Goal: Check status: Check status

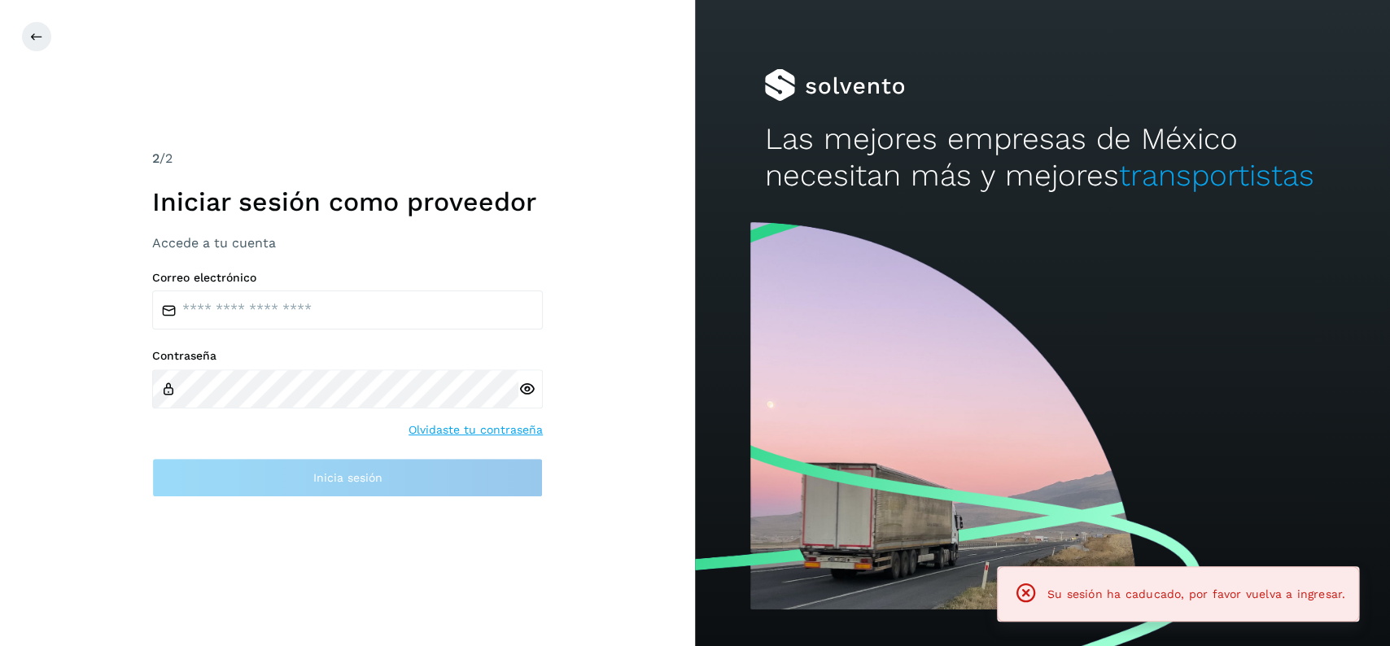
type input "**********"
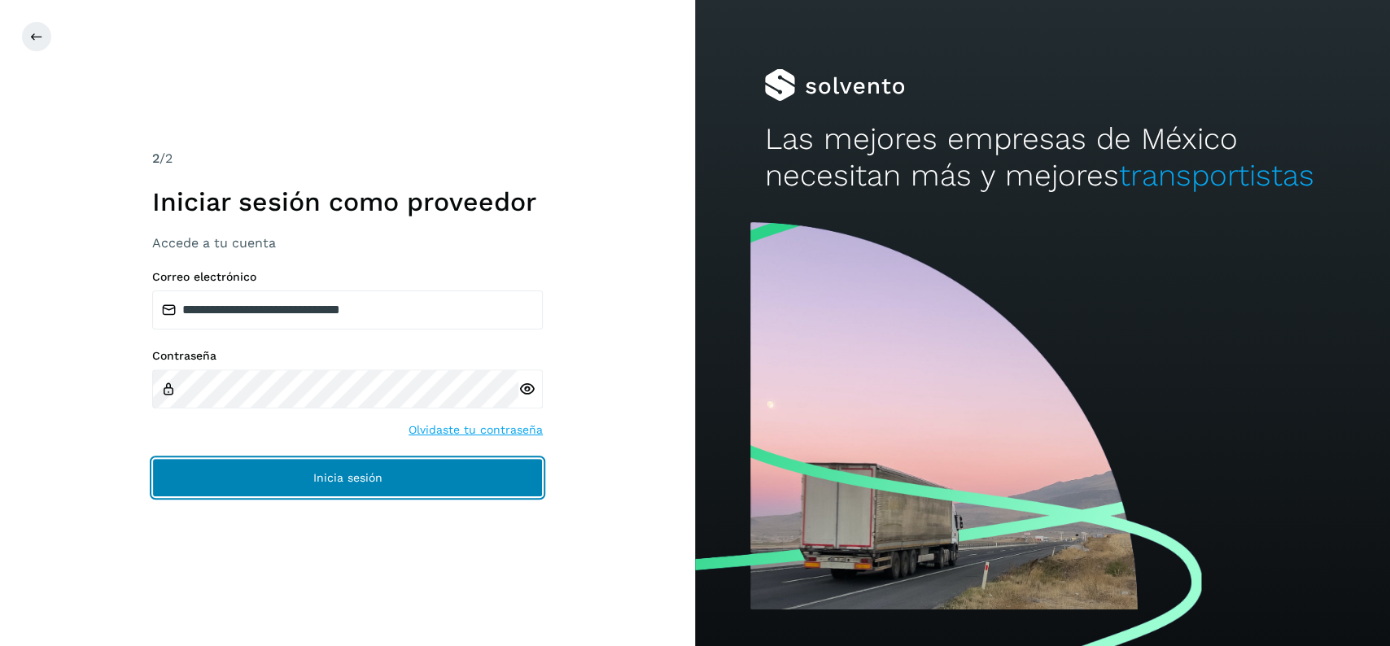
click at [369, 483] on span "Inicia sesión" at bounding box center [347, 477] width 69 height 11
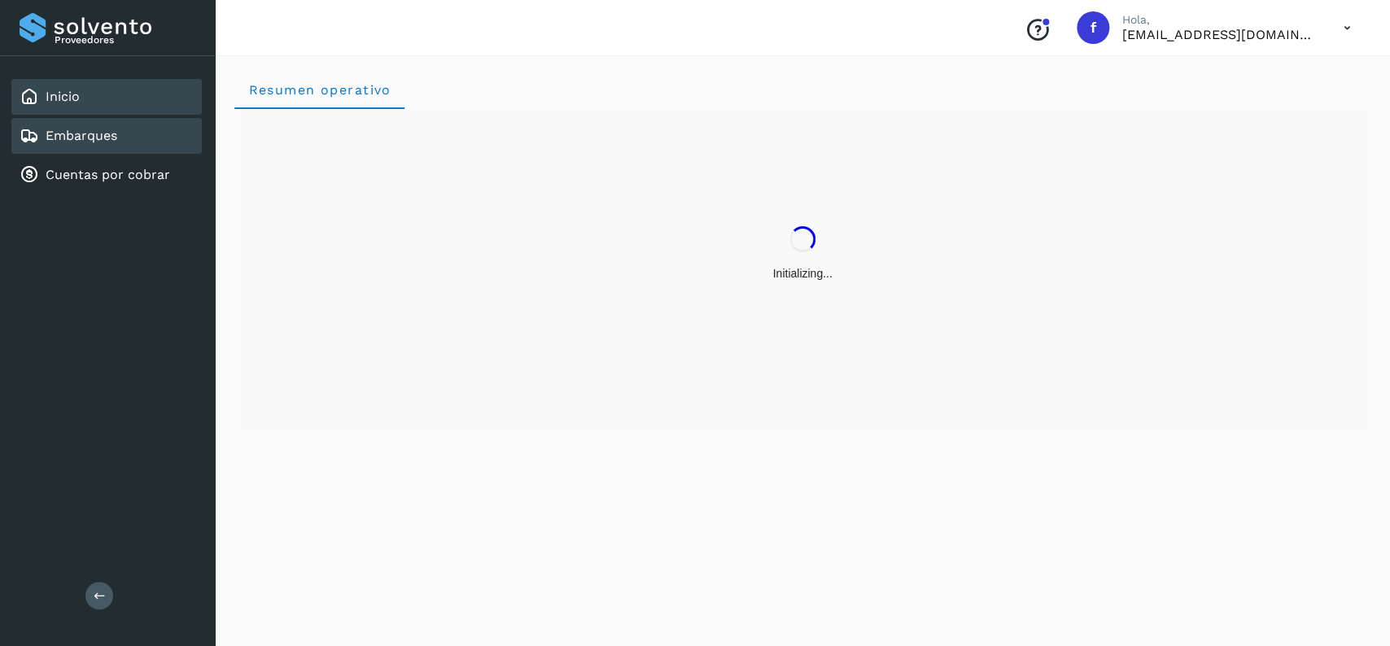
click at [141, 126] on div "Embarques" at bounding box center [106, 136] width 190 height 36
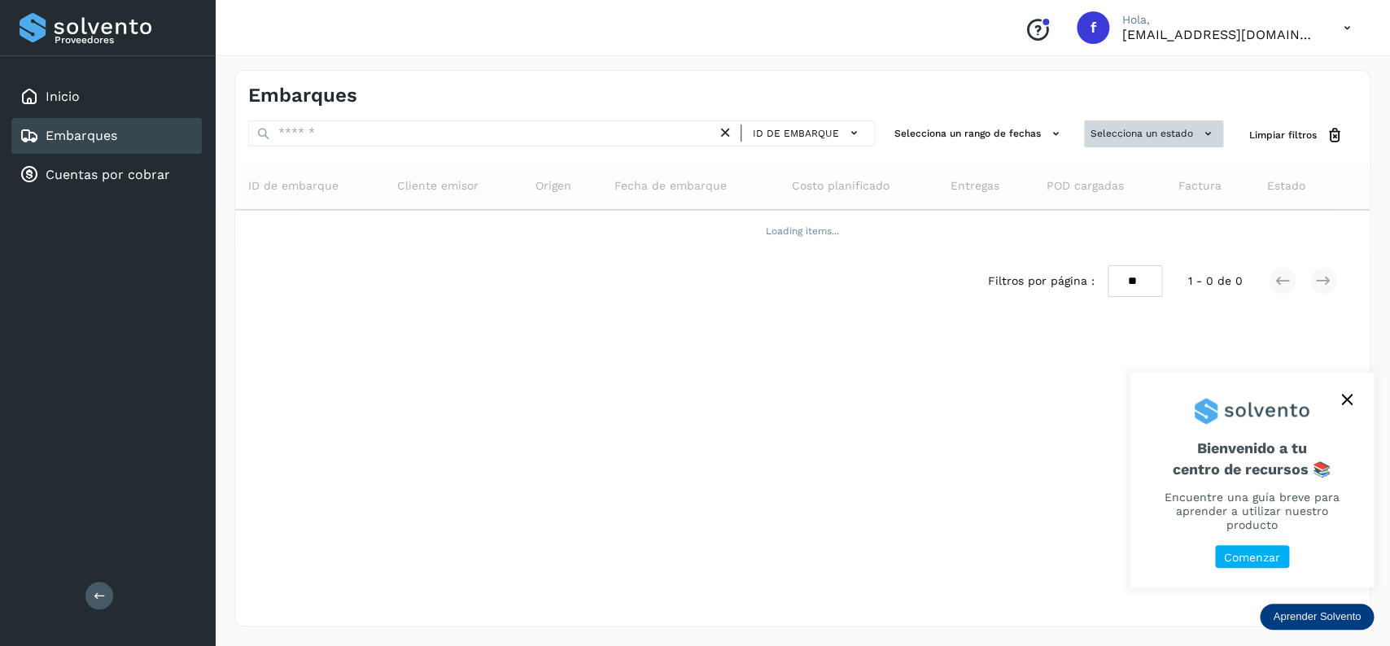
click at [1121, 135] on button "Selecciona un estado" at bounding box center [1153, 133] width 139 height 27
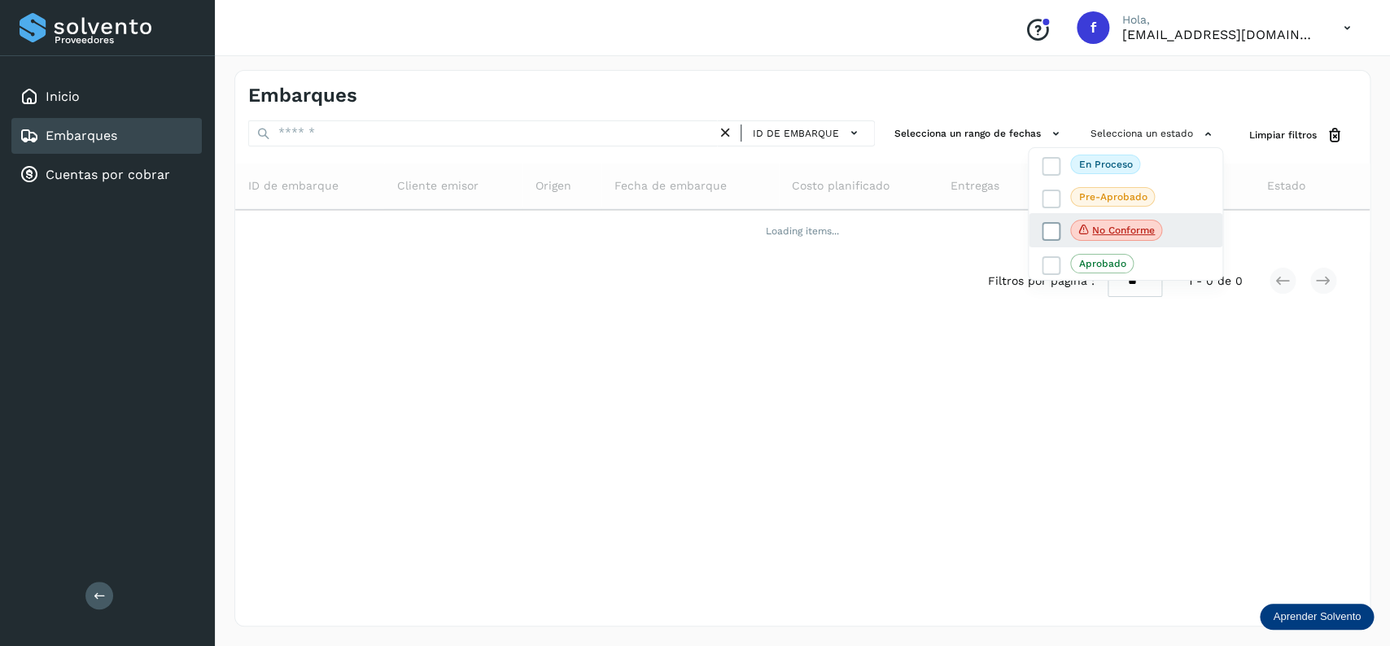
click at [1048, 227] on icon at bounding box center [1051, 232] width 16 height 16
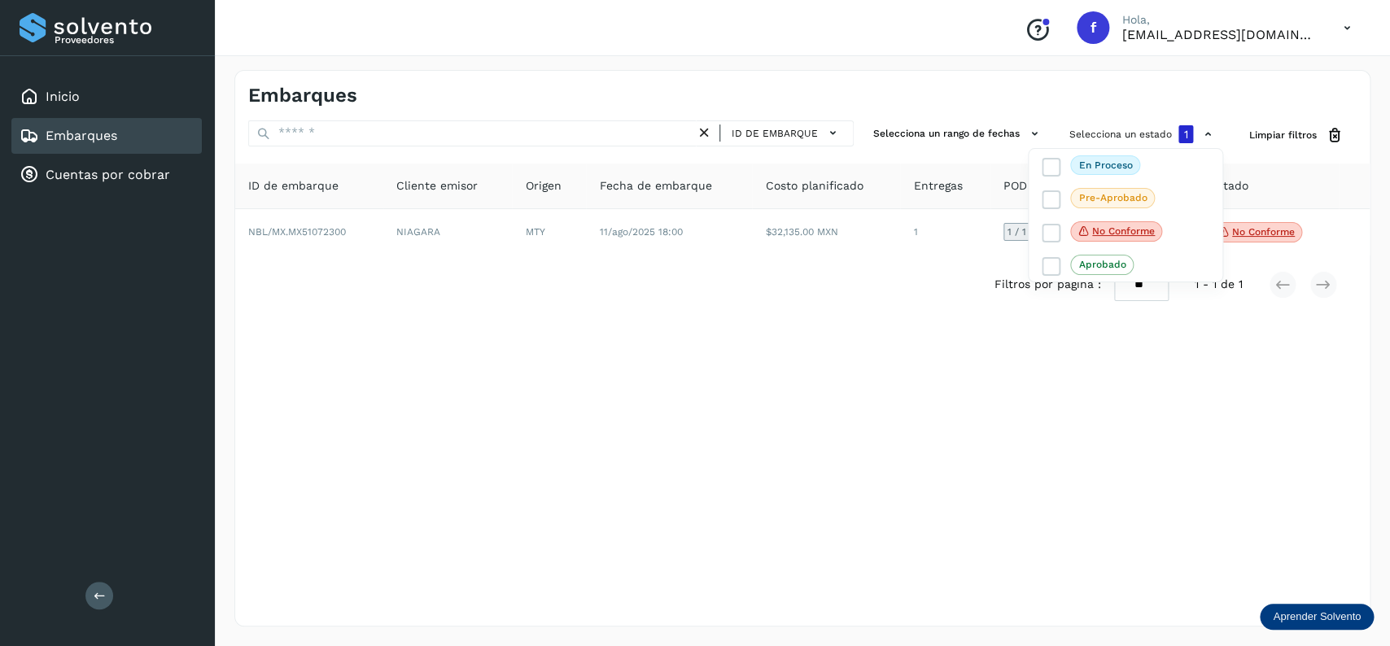
click at [802, 74] on div at bounding box center [695, 323] width 1390 height 646
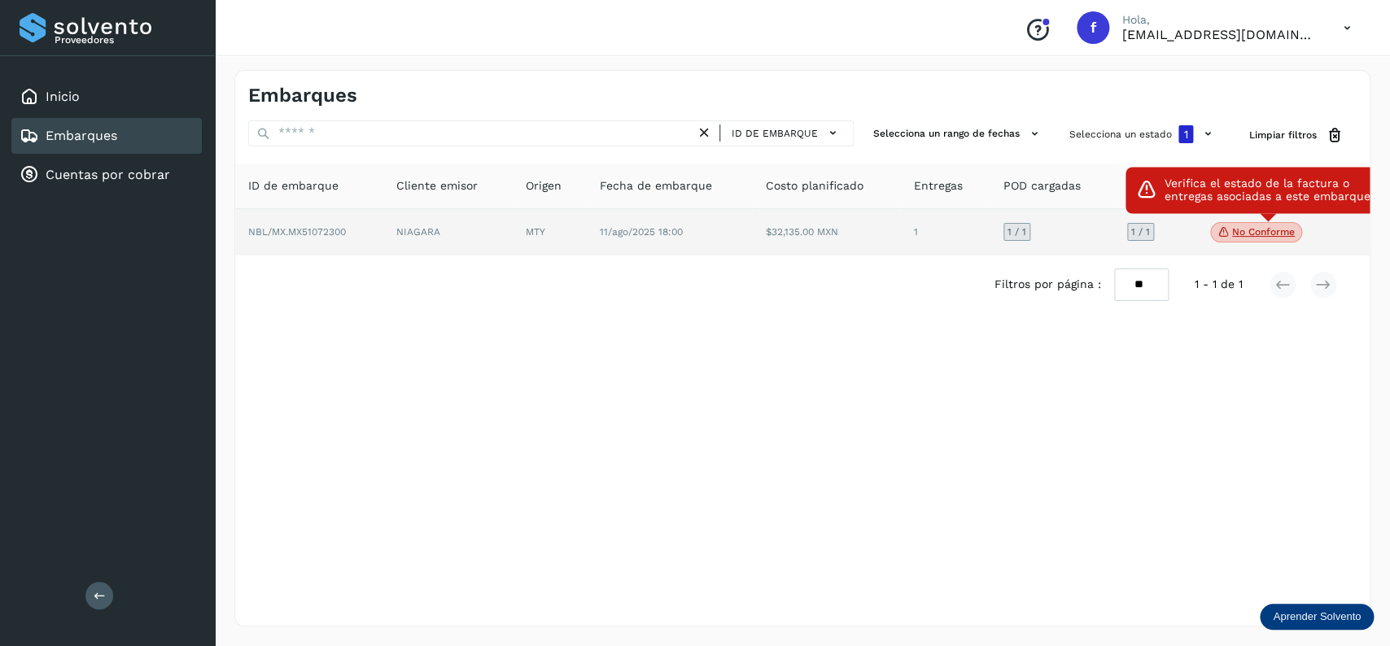
click at [1248, 240] on span "No conforme" at bounding box center [1256, 232] width 92 height 21
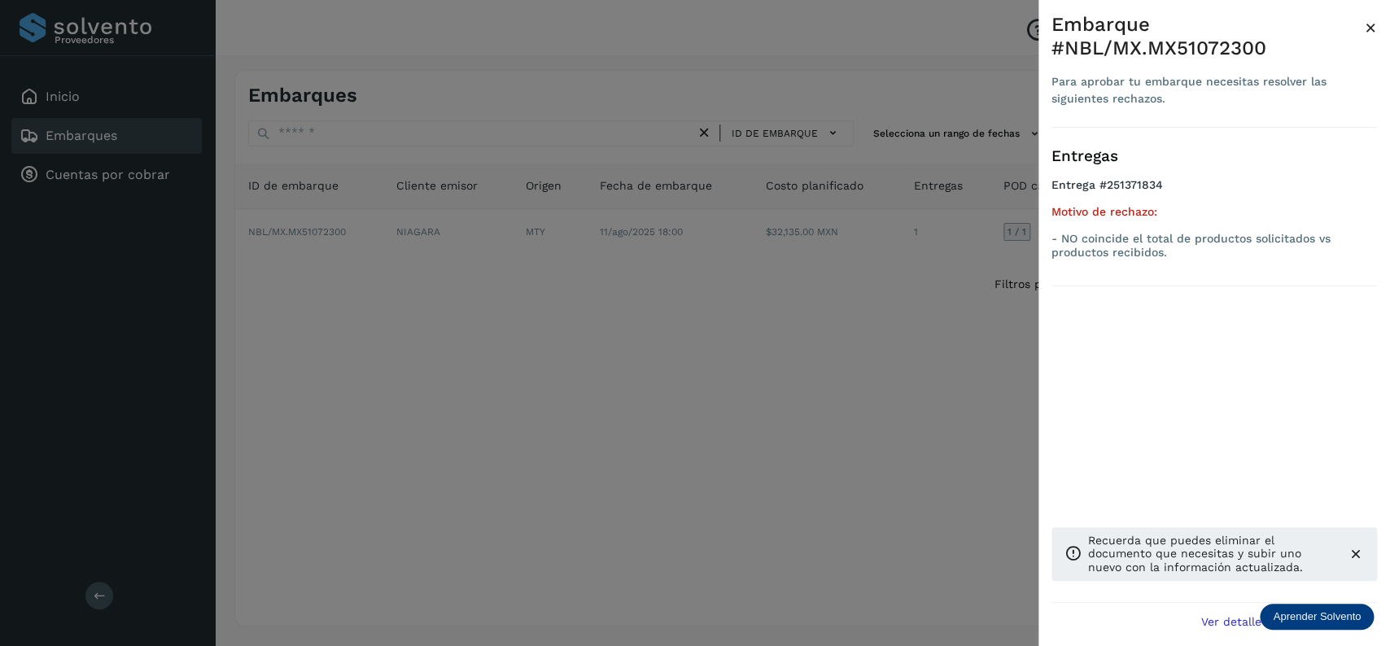
click at [569, 397] on div at bounding box center [695, 323] width 1390 height 646
